Goal: Check status

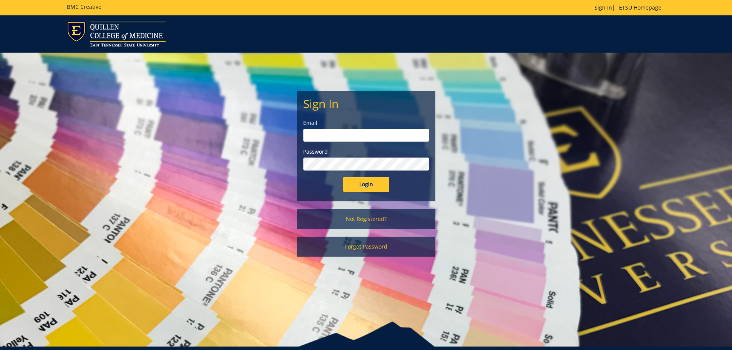
type input "[EMAIL_ADDRESS][DOMAIN_NAME]"
click at [359, 183] on input "Login" at bounding box center [366, 184] width 46 height 15
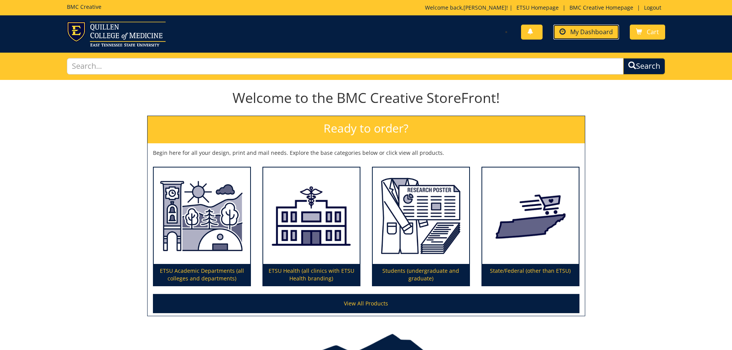
click at [591, 34] on span "My Dashboard" at bounding box center [592, 32] width 43 height 8
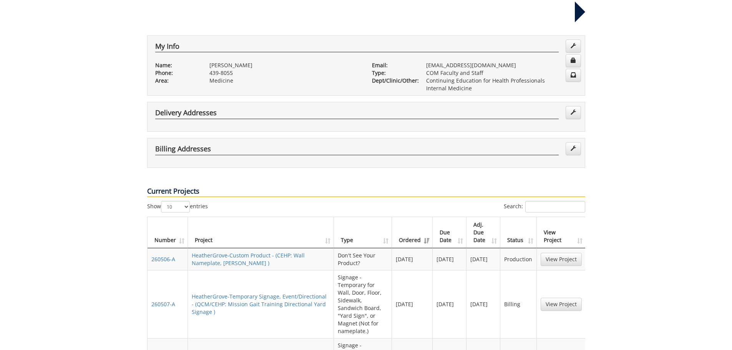
scroll to position [154, 0]
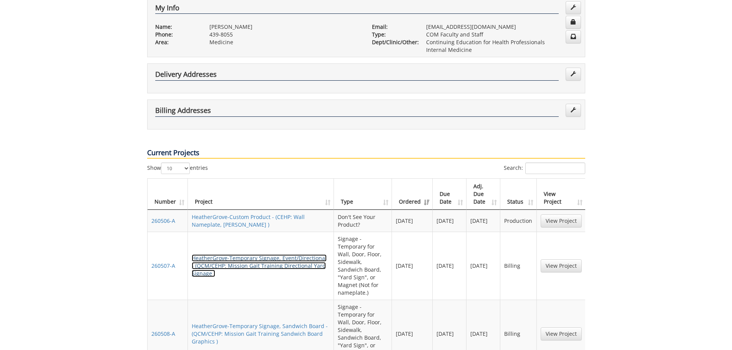
click at [302, 255] on link "HeatherGrove-Temporary Signage, Event/Directional - (QCM/CEHP: Mission Gait Tra…" at bounding box center [259, 266] width 135 height 23
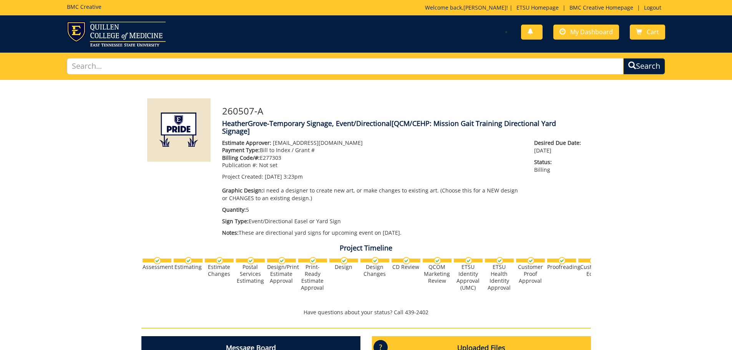
scroll to position [192, 0]
